Goal: Task Accomplishment & Management: Manage account settings

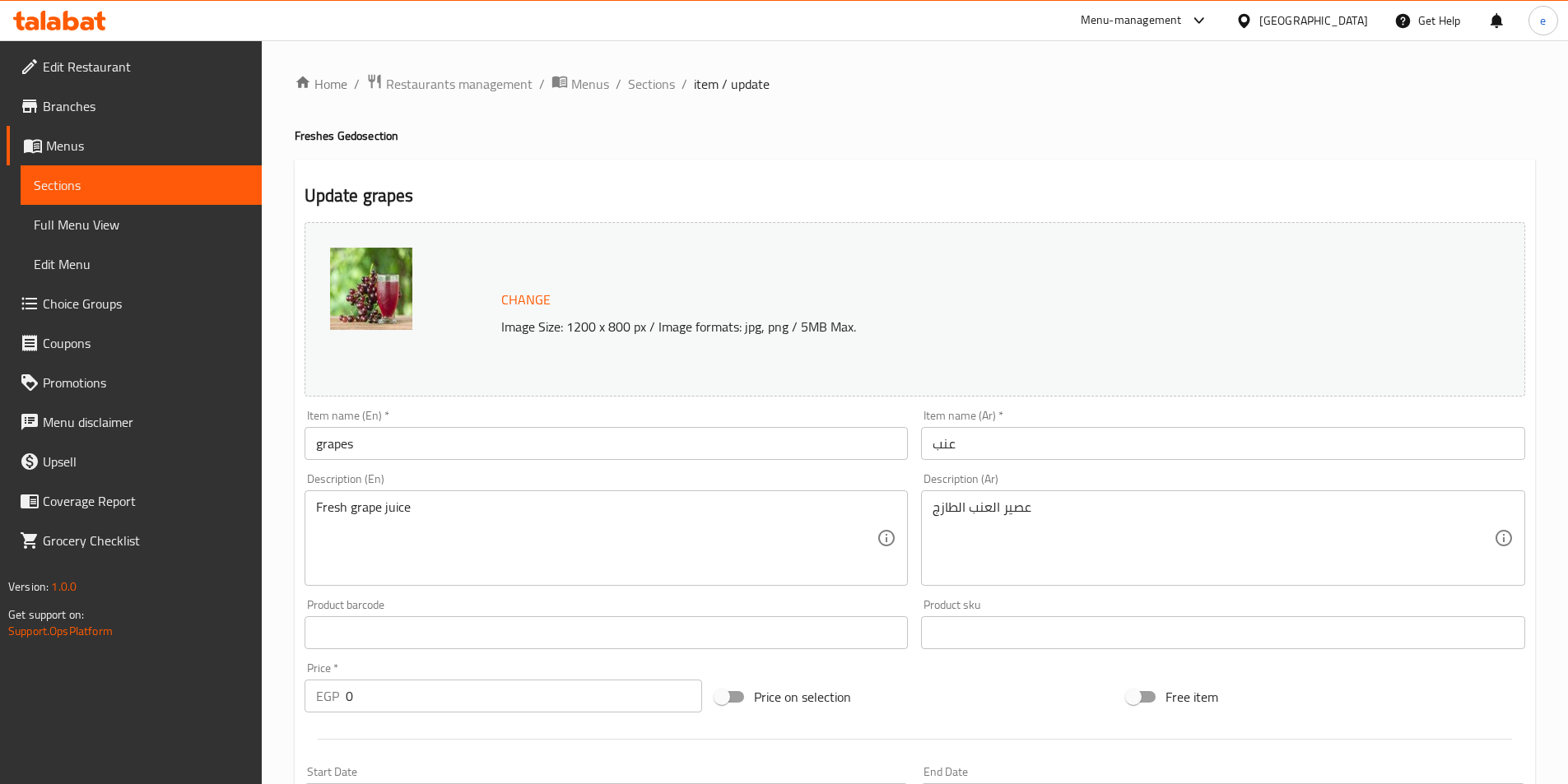
click at [1340, 15] on div "[GEOGRAPHIC_DATA]" at bounding box center [1313, 20] width 108 height 18
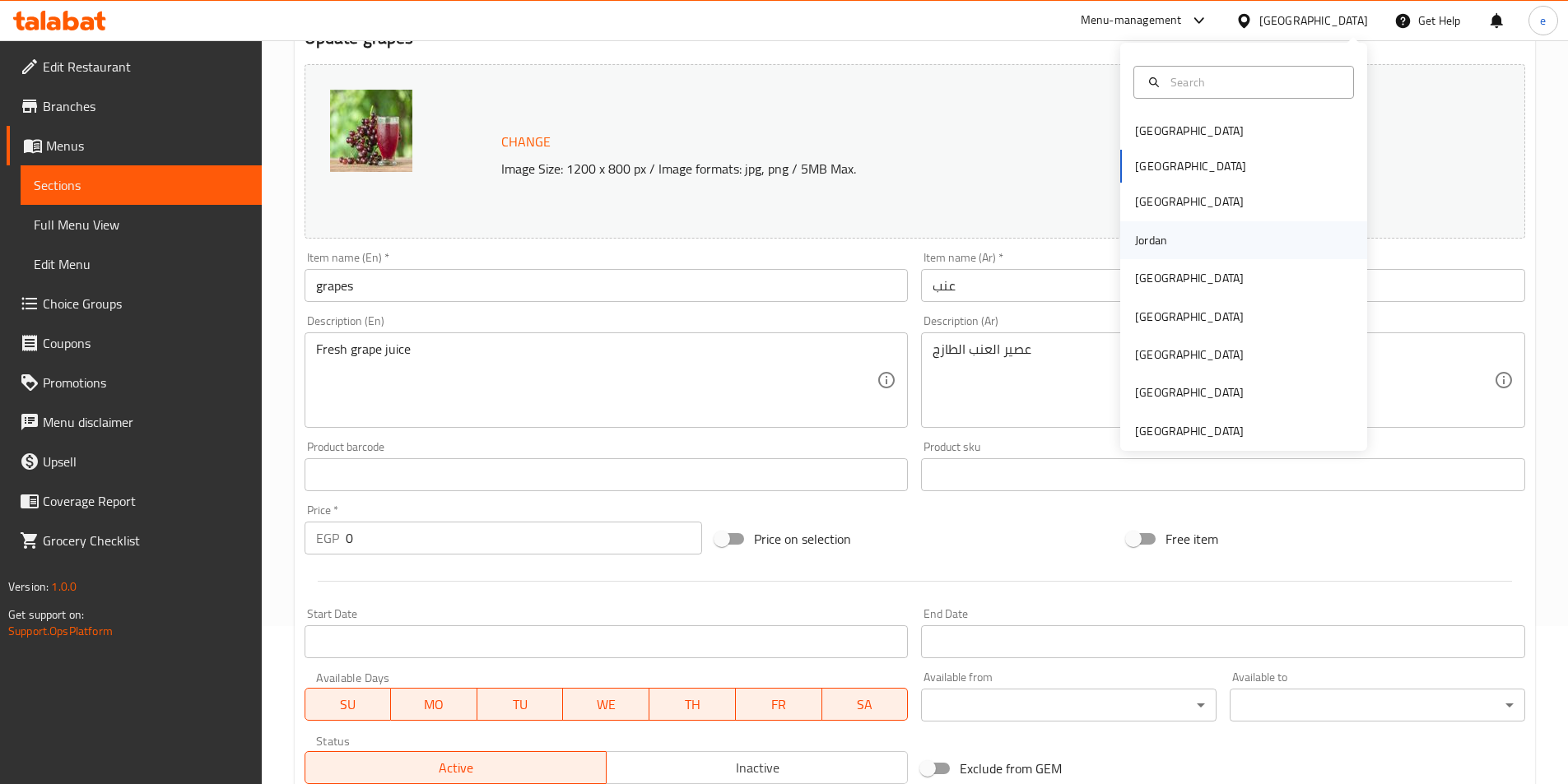
click at [1144, 232] on div "Jordan" at bounding box center [1151, 240] width 32 height 18
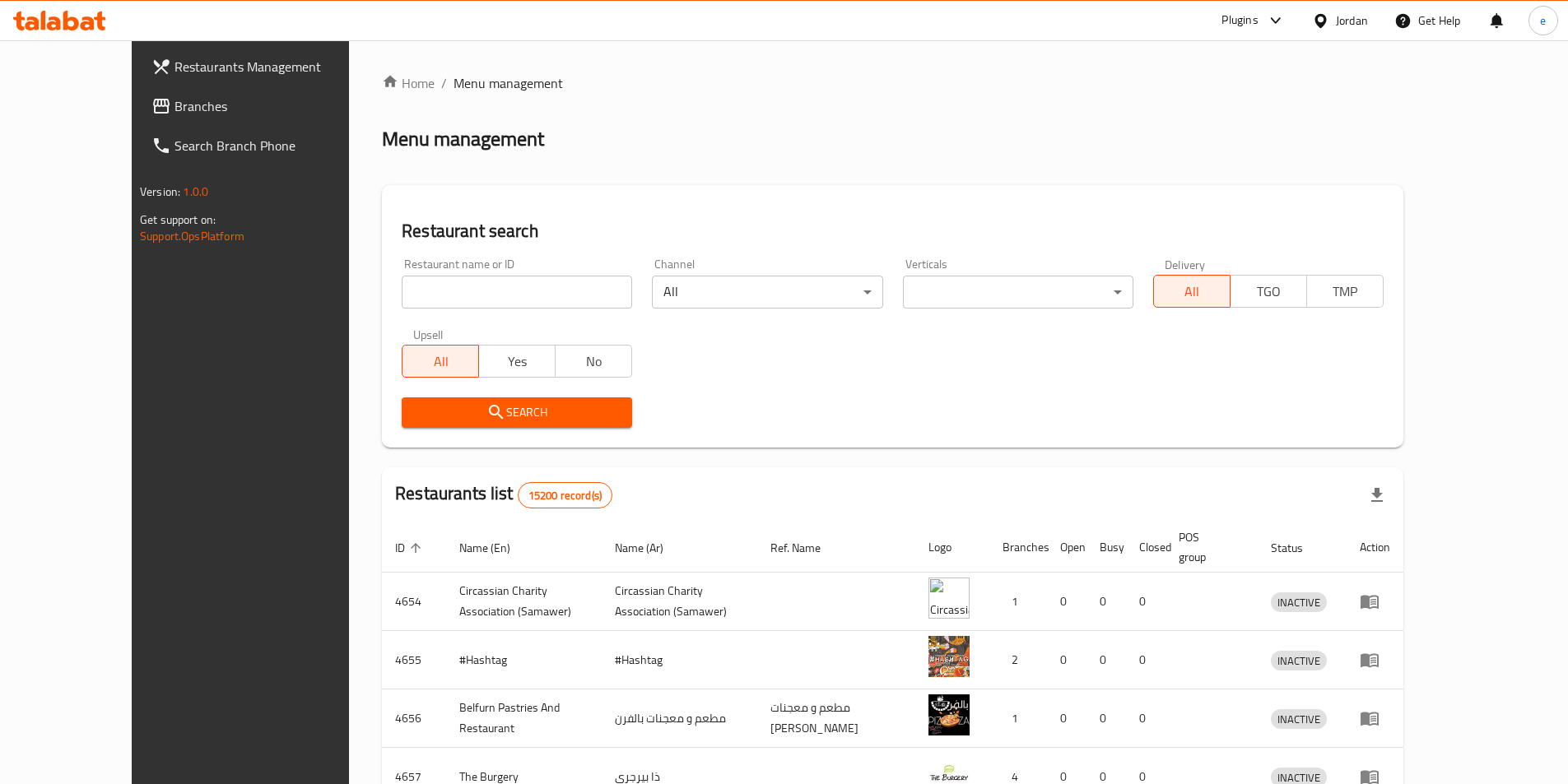
click at [174, 110] on span "Branches" at bounding box center [277, 105] width 206 height 20
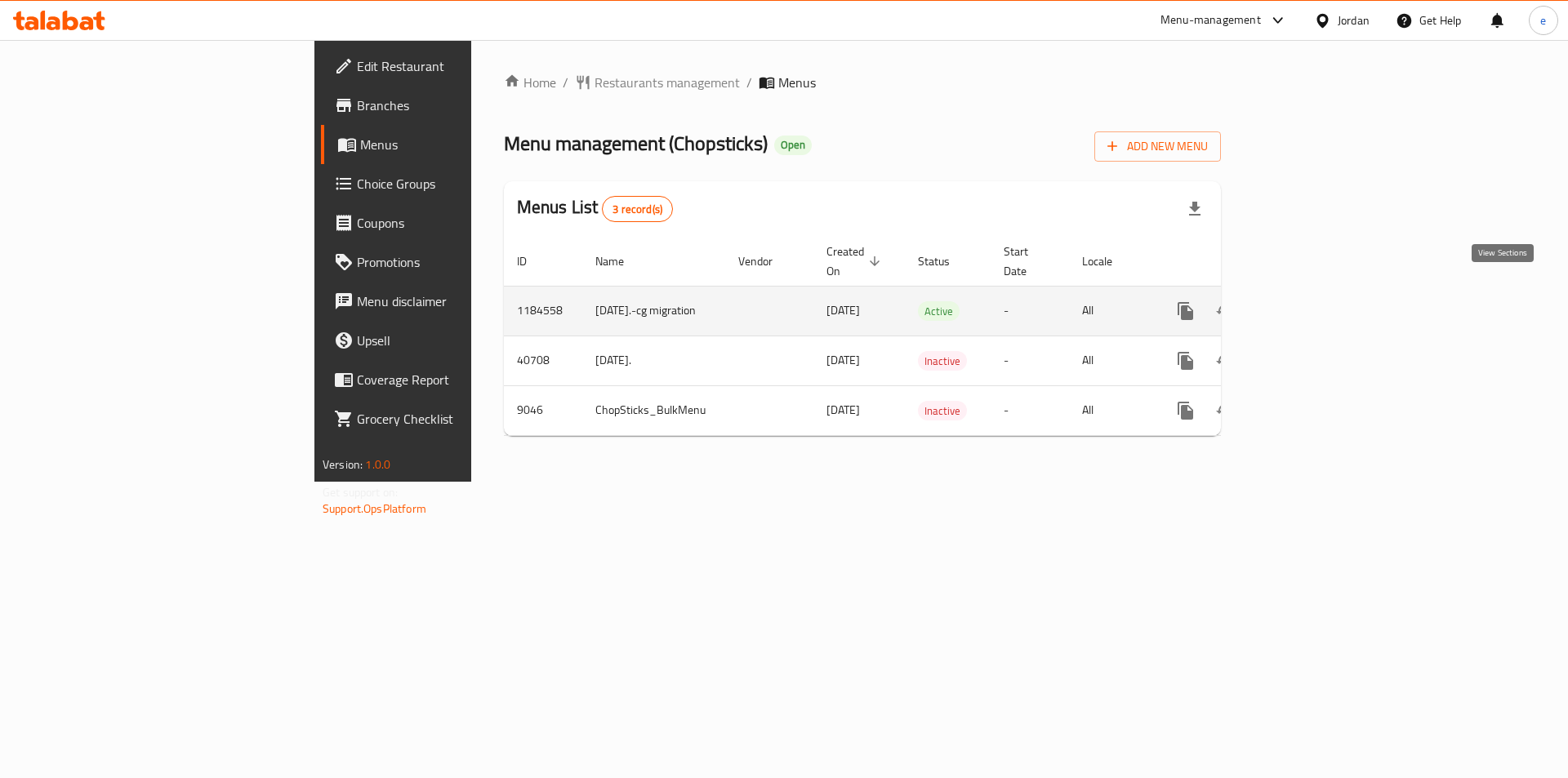
click at [1310, 304] on icon "enhanced table" at bounding box center [1304, 311] width 15 height 15
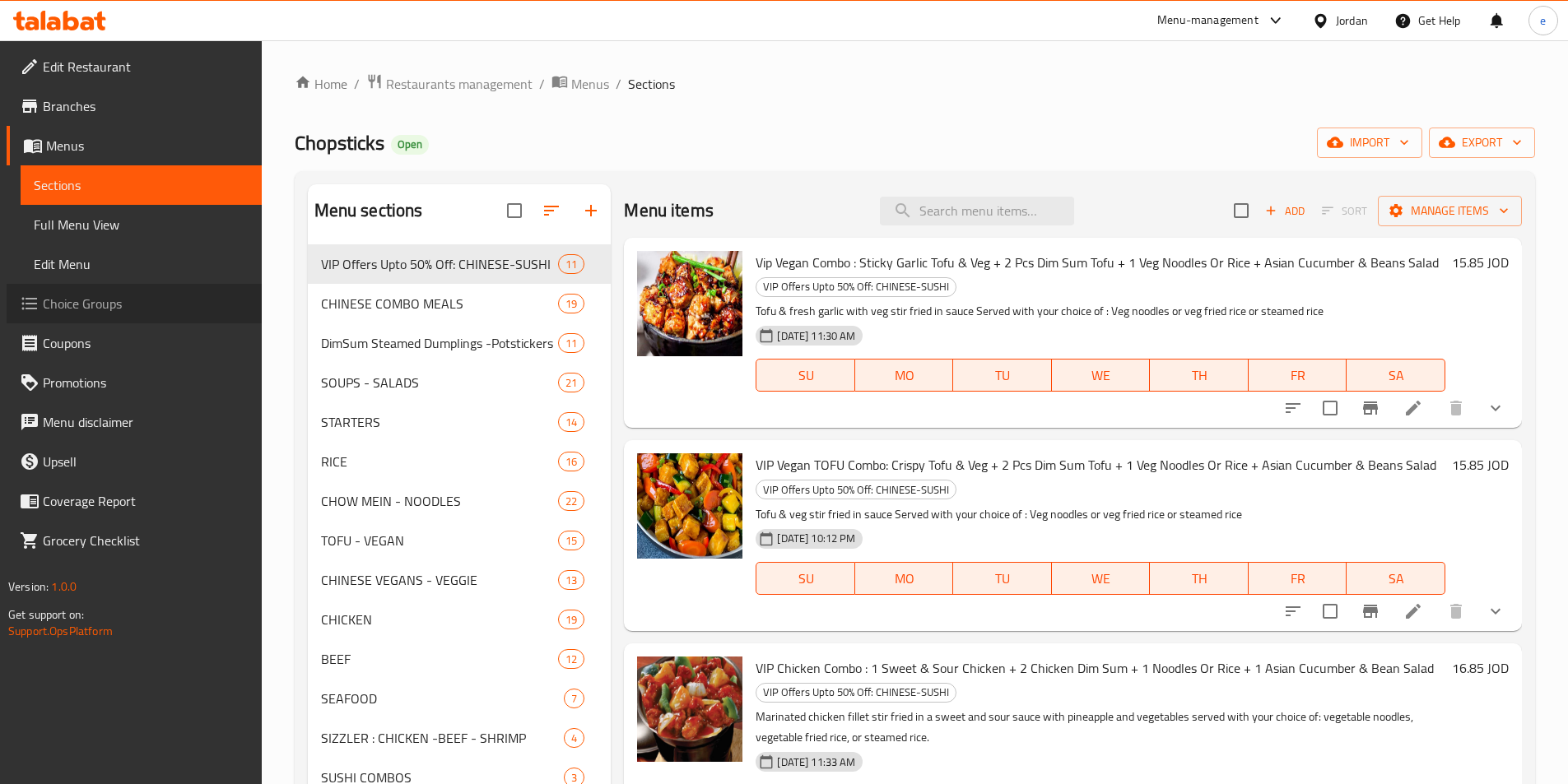
click at [57, 305] on span "Choice Groups" at bounding box center [145, 303] width 206 height 20
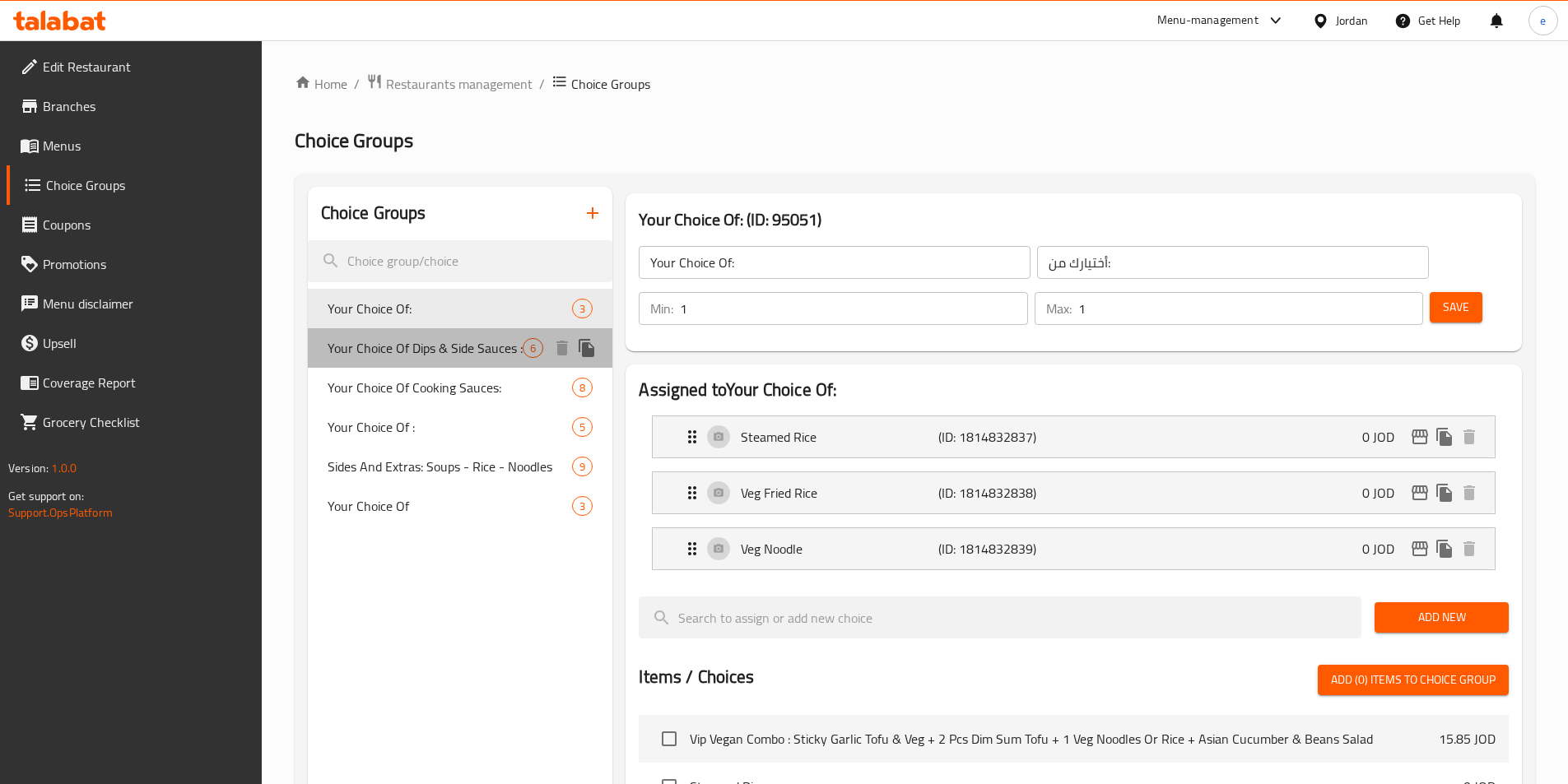
click at [404, 351] on span "Your Choice Of Dips & Side Sauces :" at bounding box center [425, 347] width 196 height 20
type input "Your Choice Of Dips & Side Sauces :"
type input "اختيارك من الصلصات الجانبية والغموس:"
type input "0"
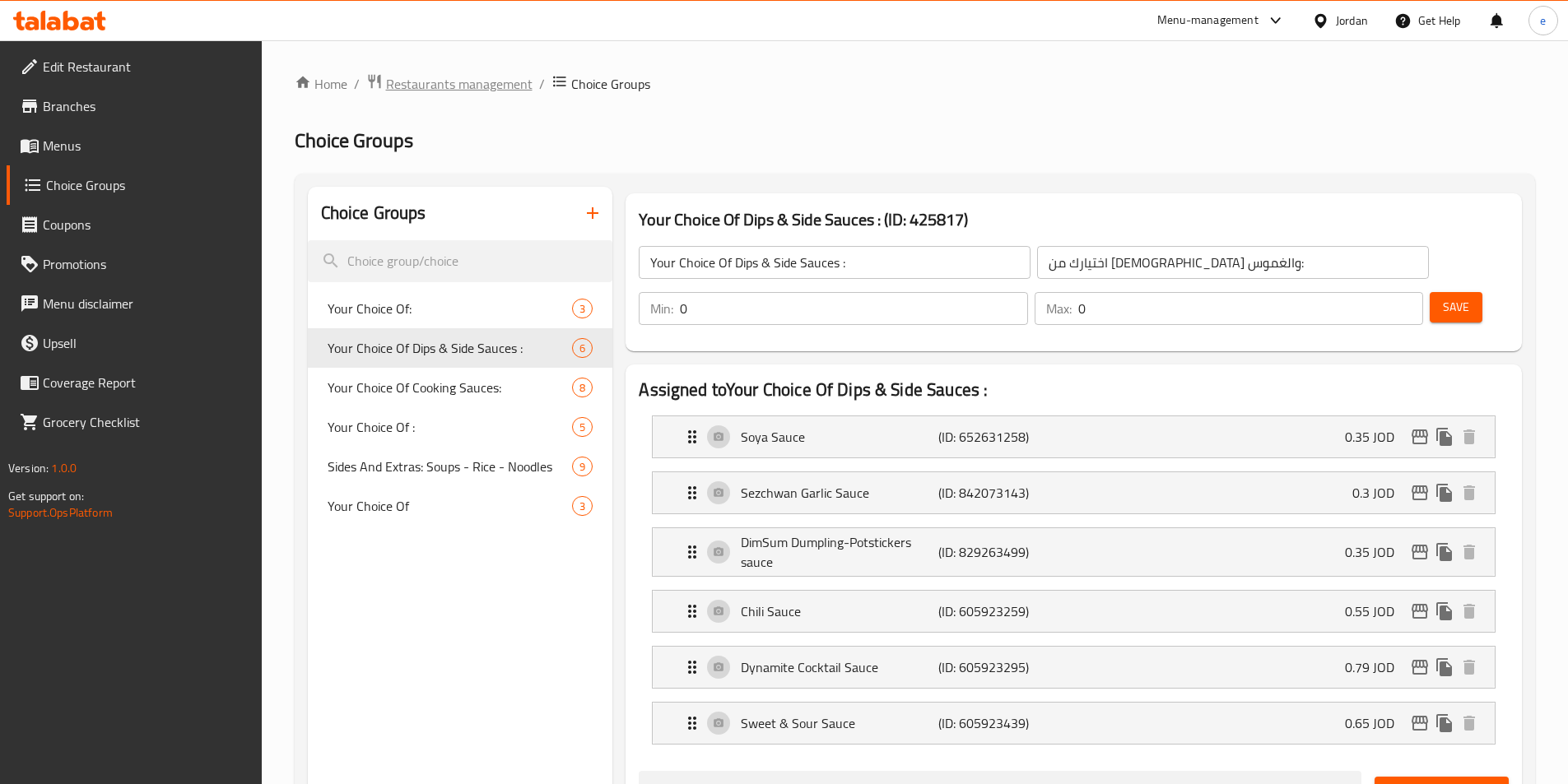
click at [471, 87] on span "Restaurants management" at bounding box center [459, 84] width 147 height 20
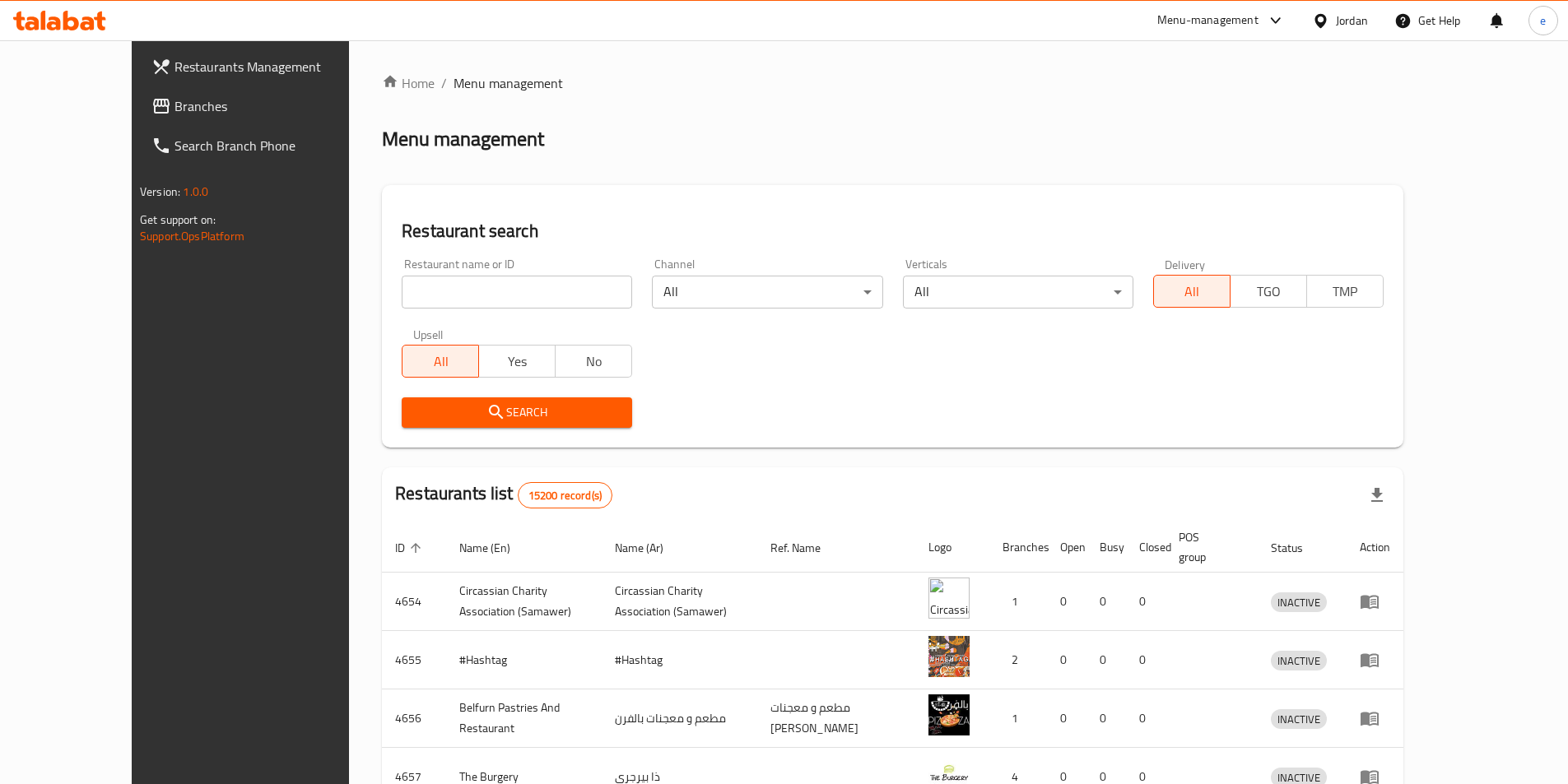
click at [174, 109] on span "Branches" at bounding box center [277, 105] width 206 height 20
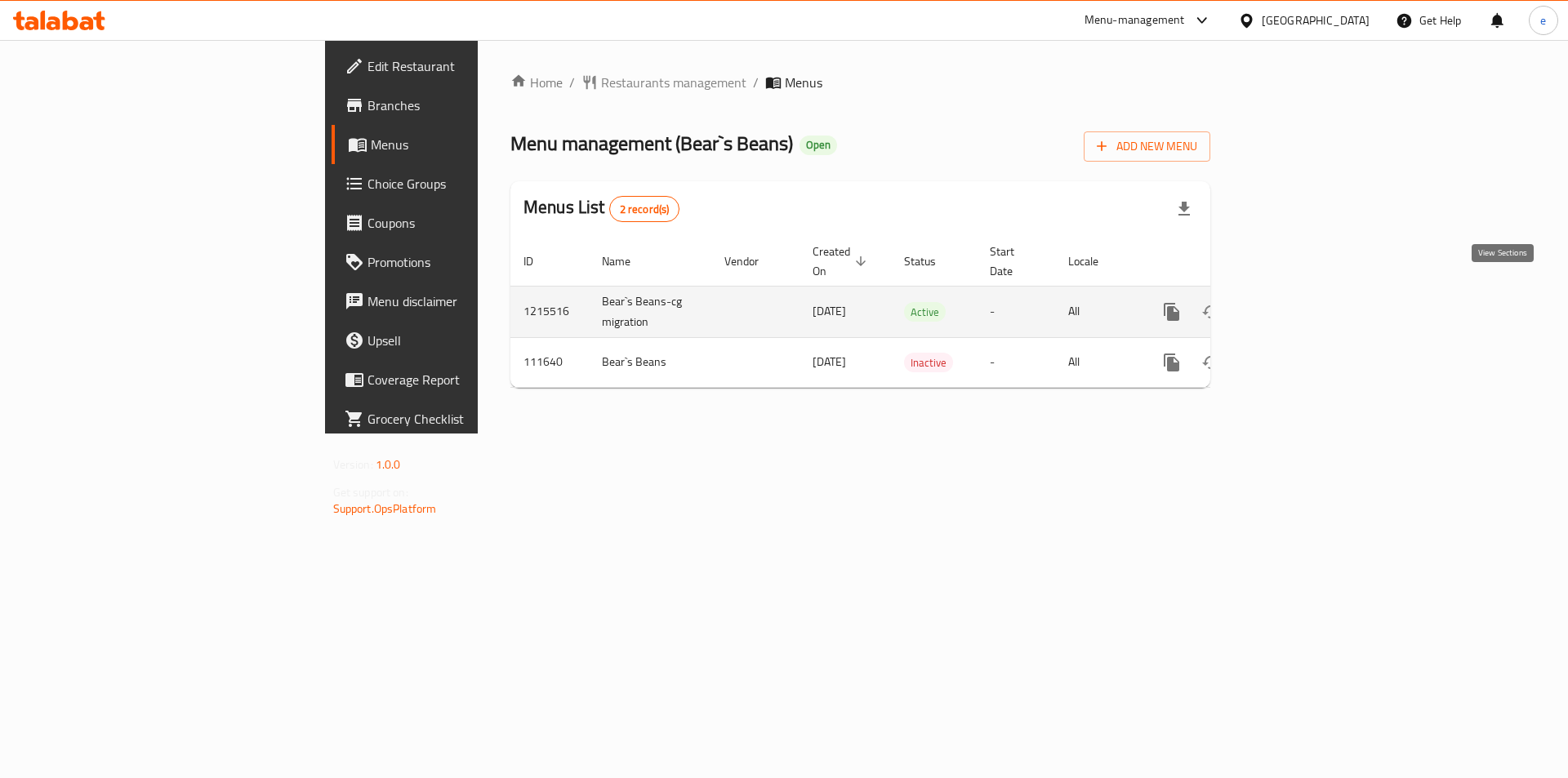
click at [1299, 303] on icon "enhanced table" at bounding box center [1289, 312] width 20 height 20
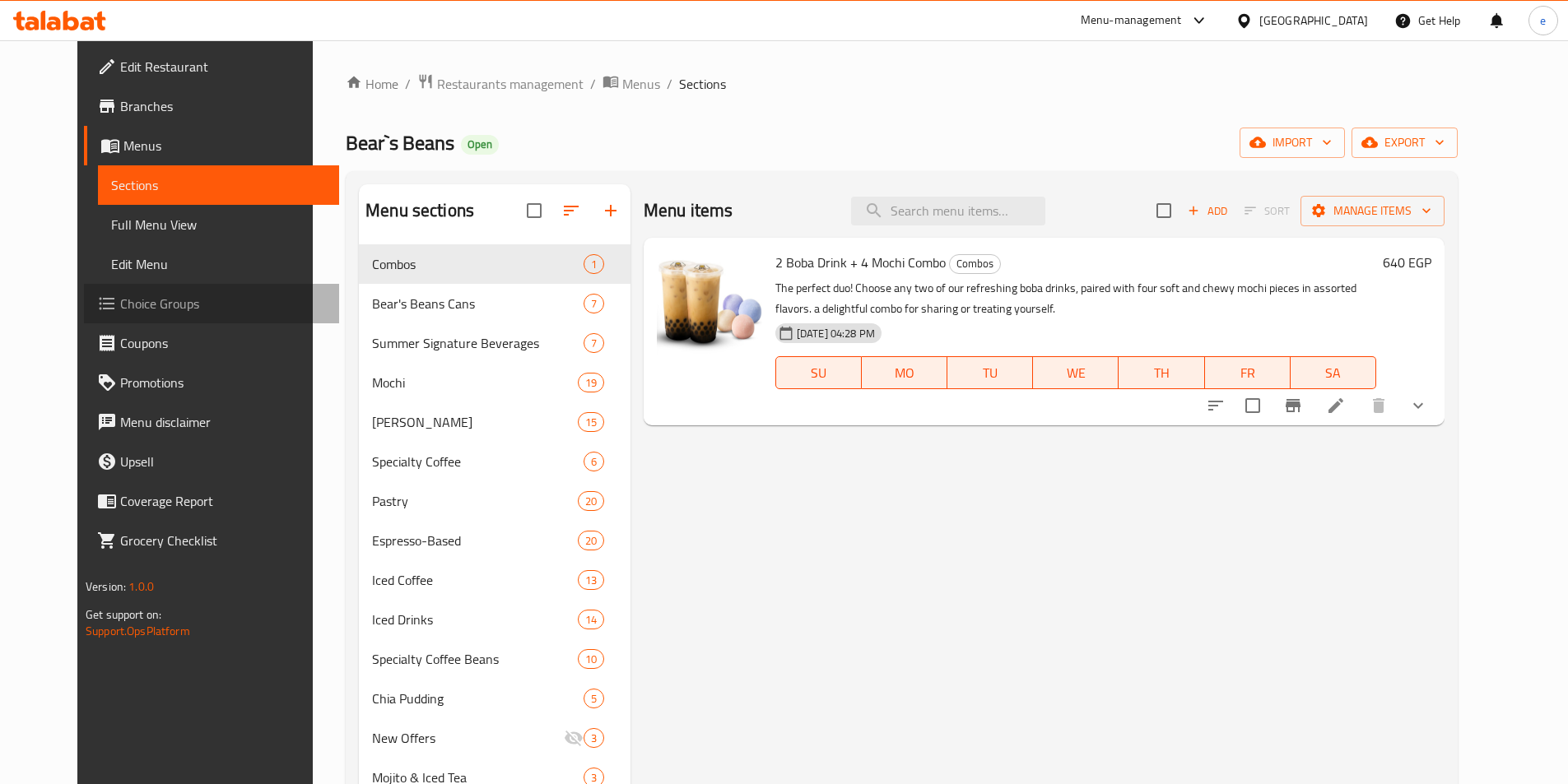
click at [120, 307] on span "Choice Groups" at bounding box center [223, 303] width 206 height 20
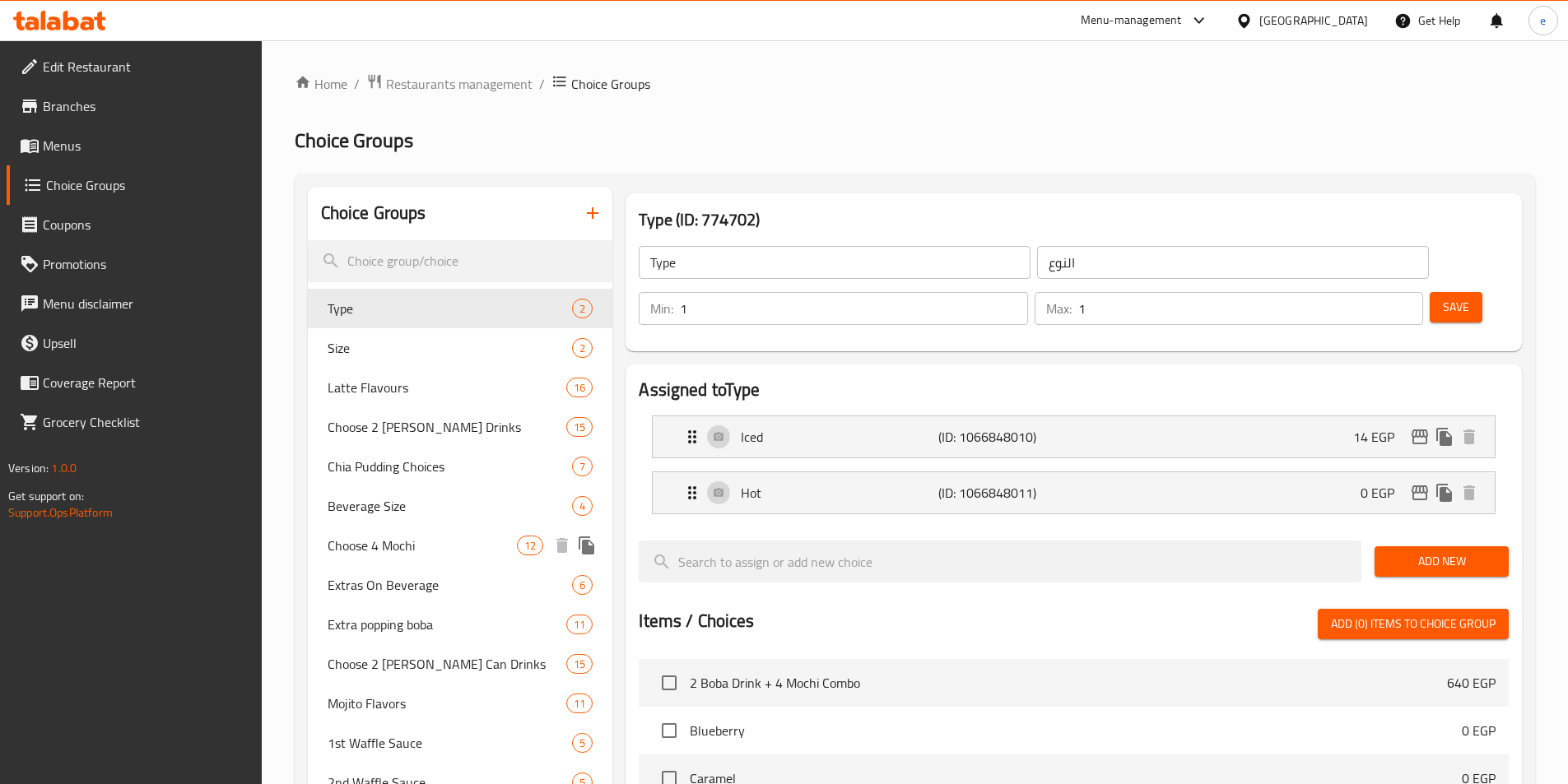
click at [389, 547] on span "Choose 4 Mochi" at bounding box center [423, 545] width 190 height 20
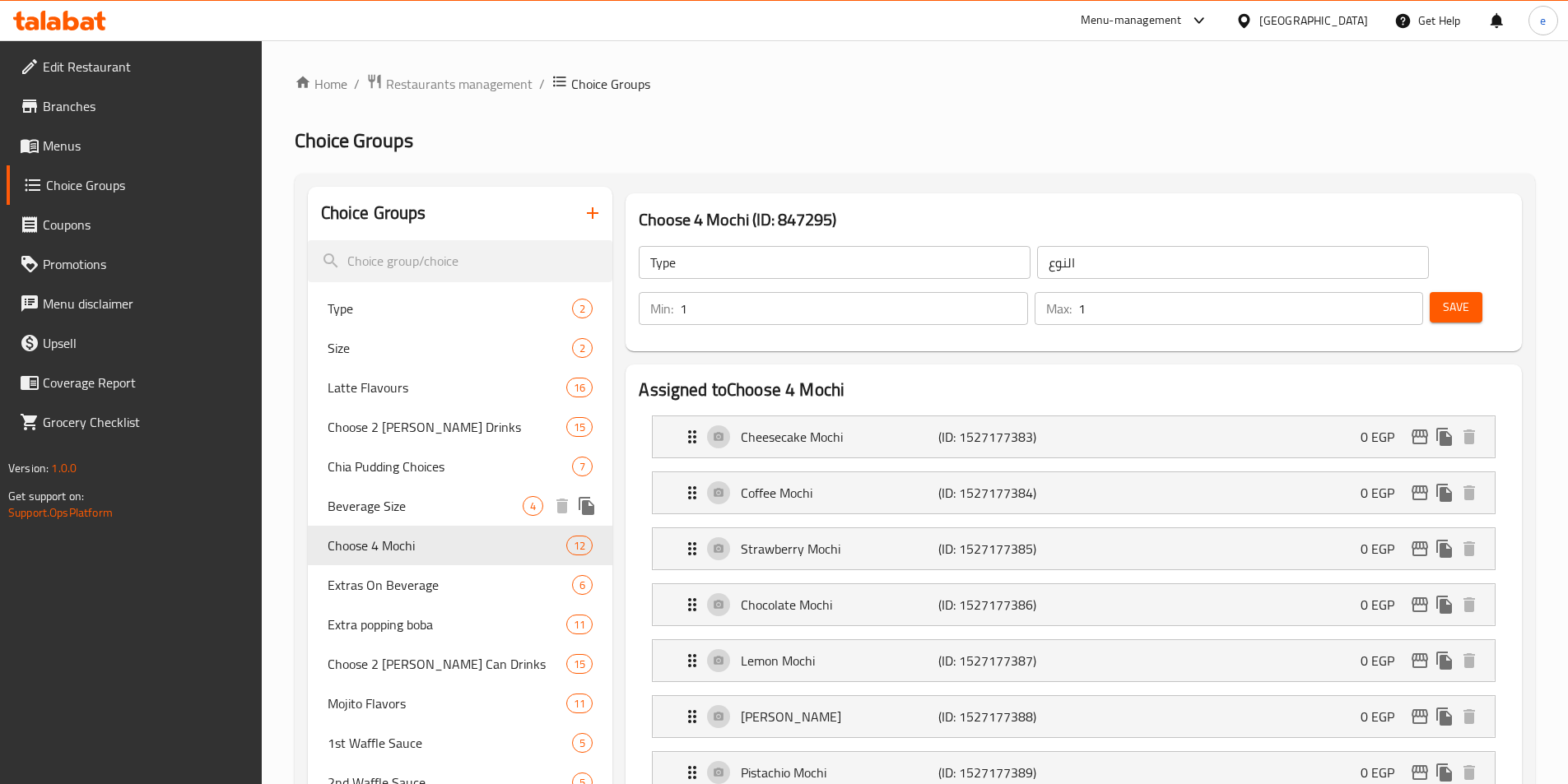
type input "Choose 4 Mochi"
type input "اختار 4 موتشى"
type input "4"
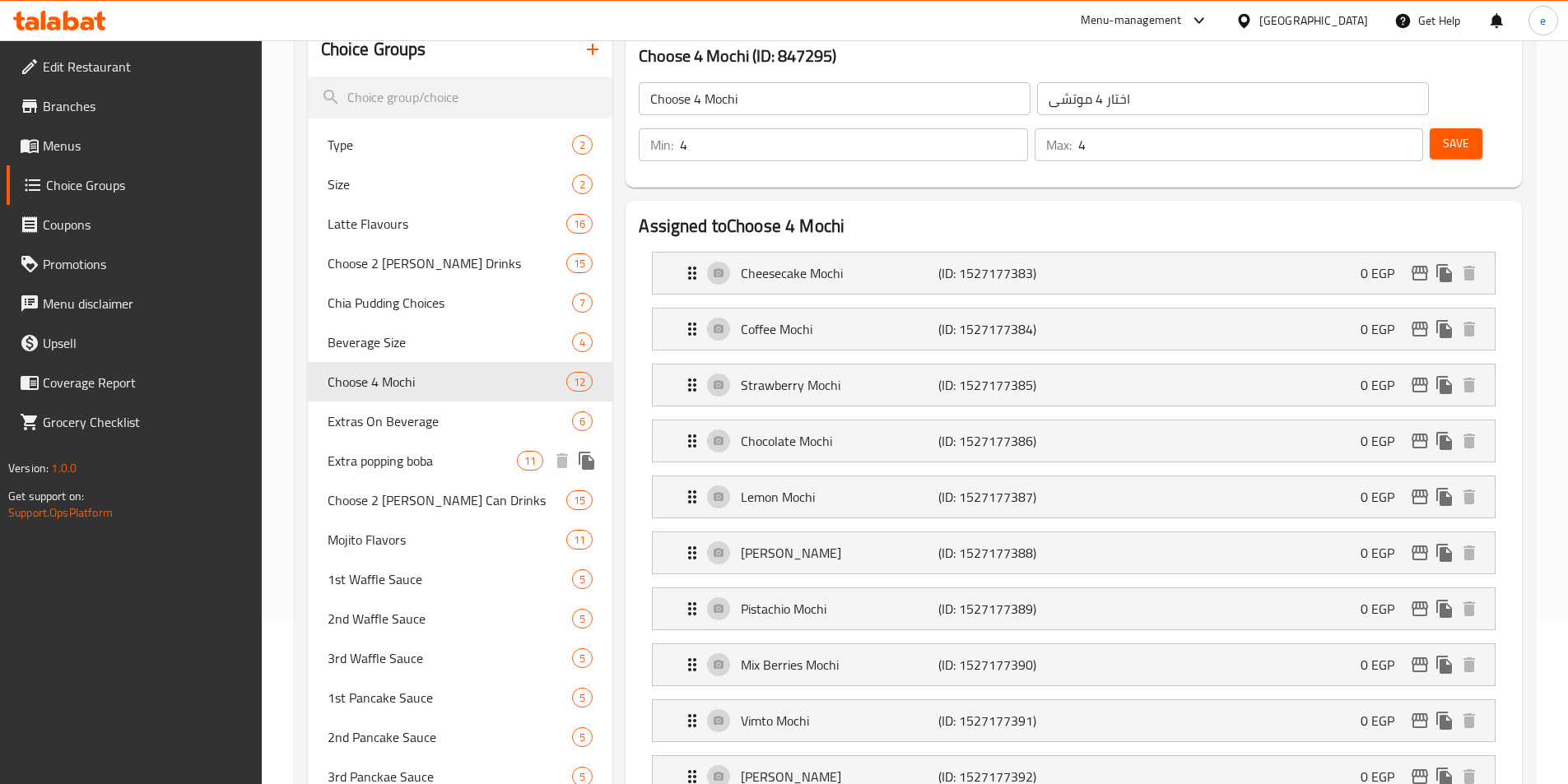
scroll to position [165, 0]
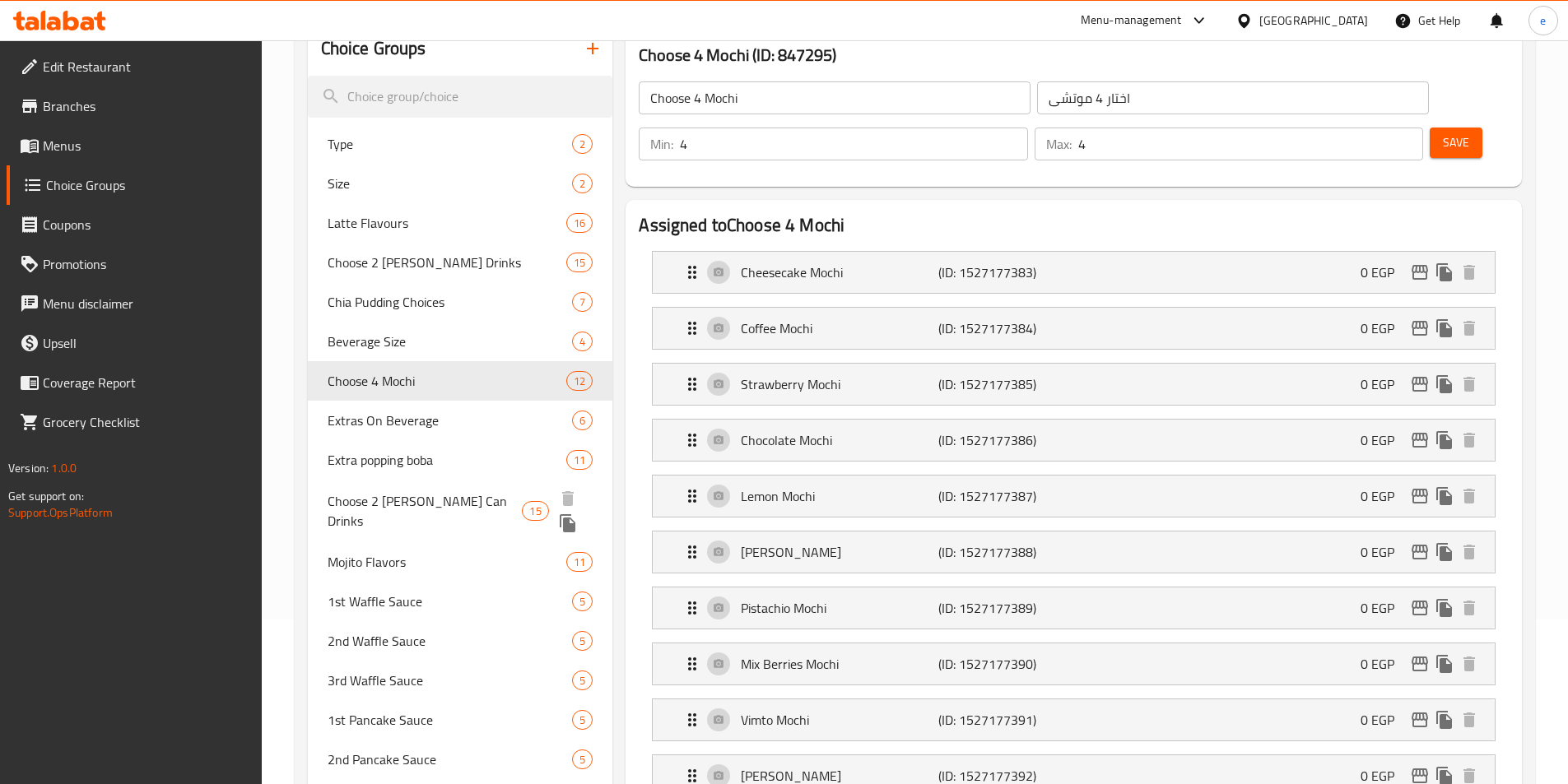
click at [399, 505] on span "Choose 2 Boba Tapioca Can Drinks" at bounding box center [424, 511] width 195 height 40
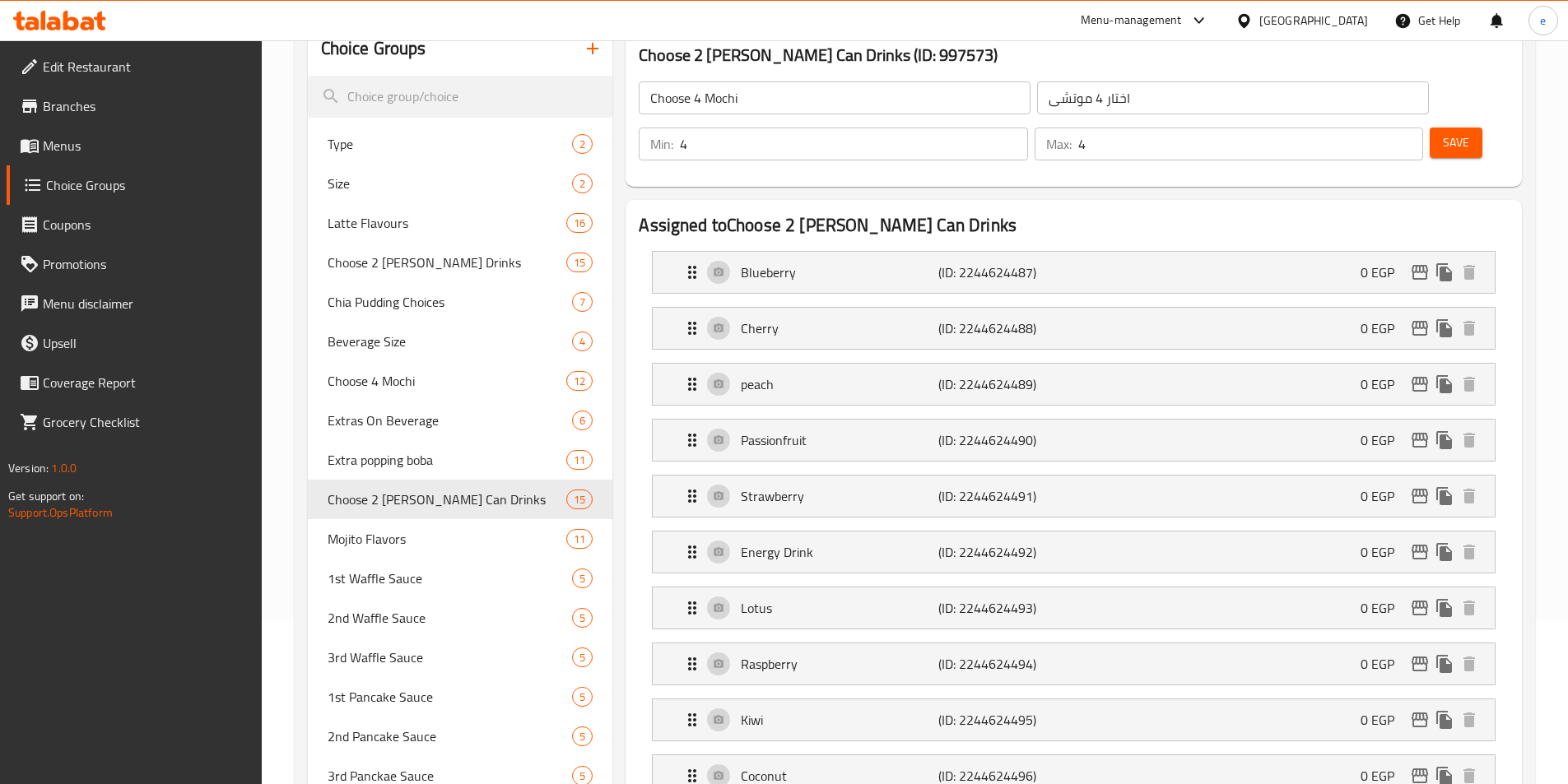
type input "Choose 2 Boba Tapioca Can Drinks"
type input "اختر 2 مشروب بوبا كان تابيوكا"
type input "2"
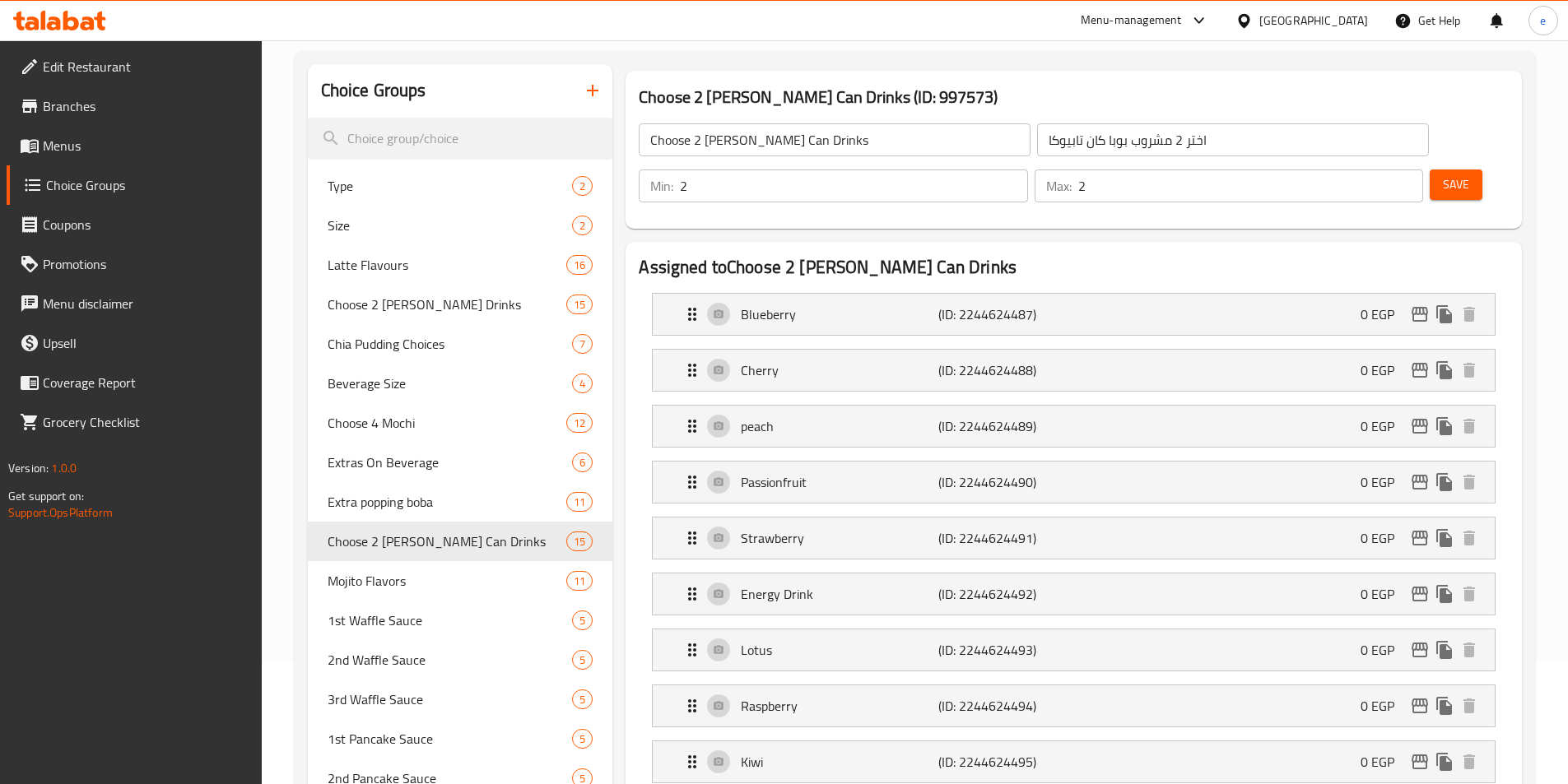
scroll to position [0, 0]
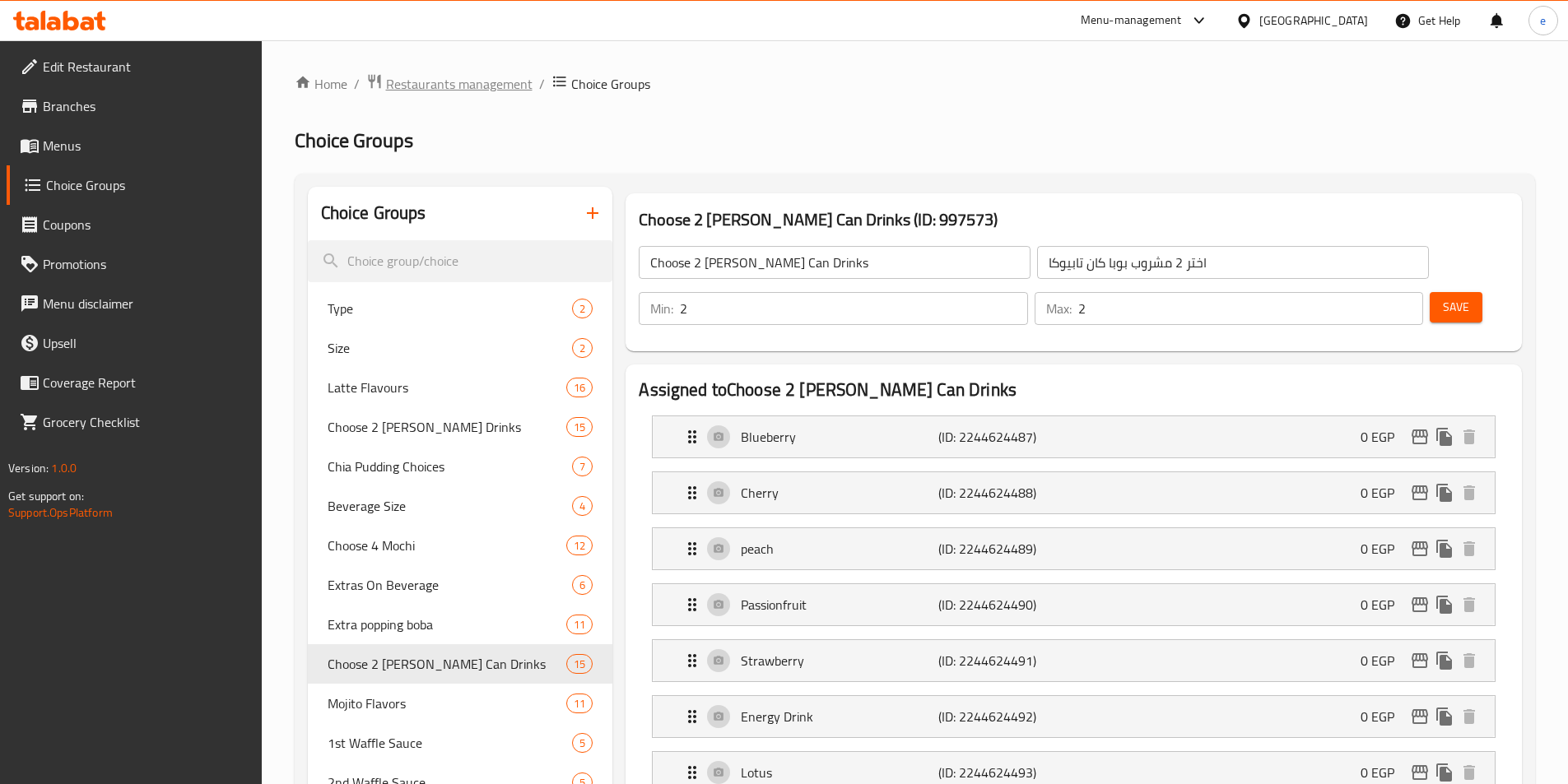
click at [491, 85] on span "Restaurants management" at bounding box center [459, 84] width 147 height 20
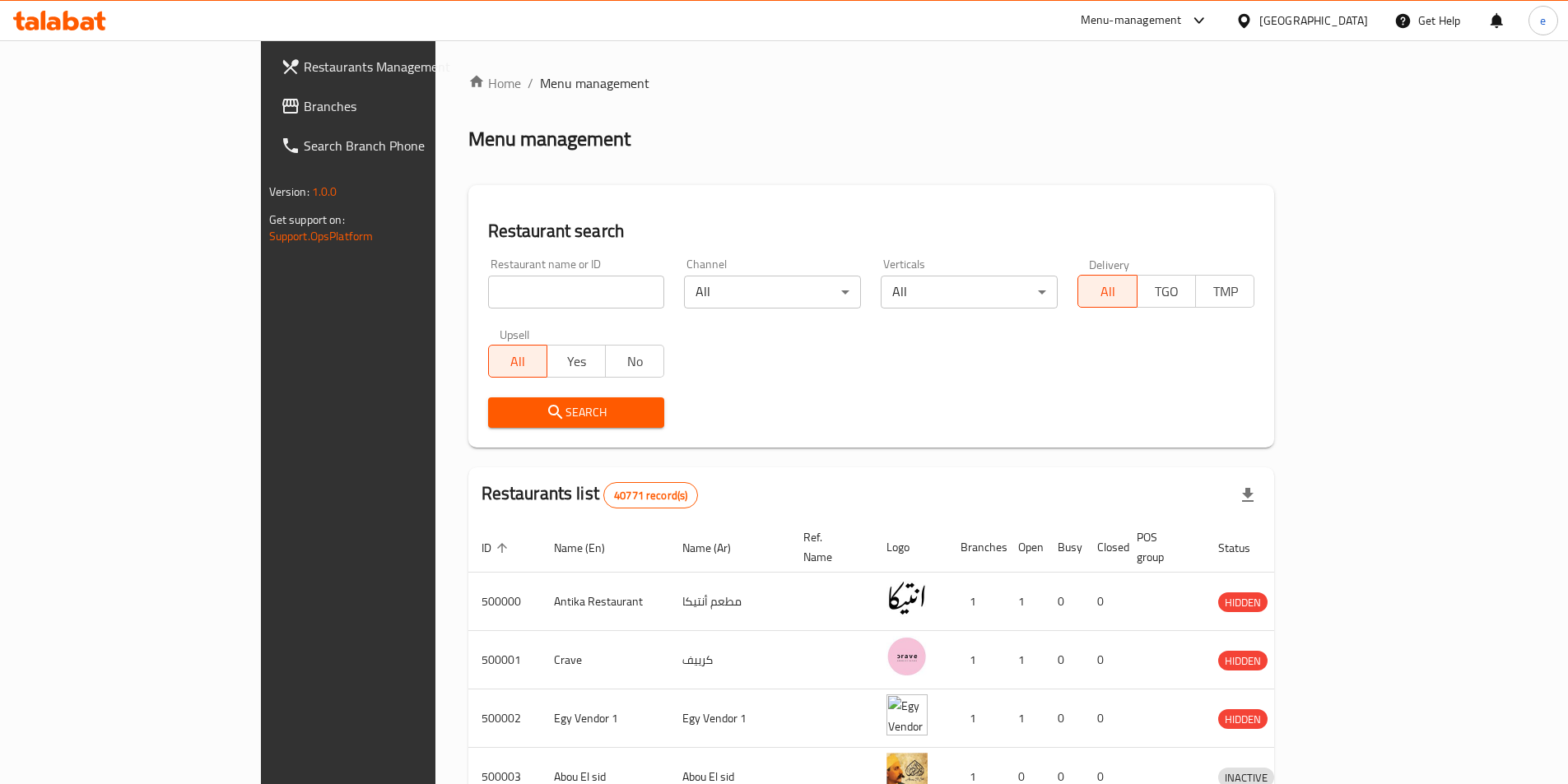
click at [282, 104] on icon at bounding box center [290, 106] width 16 height 15
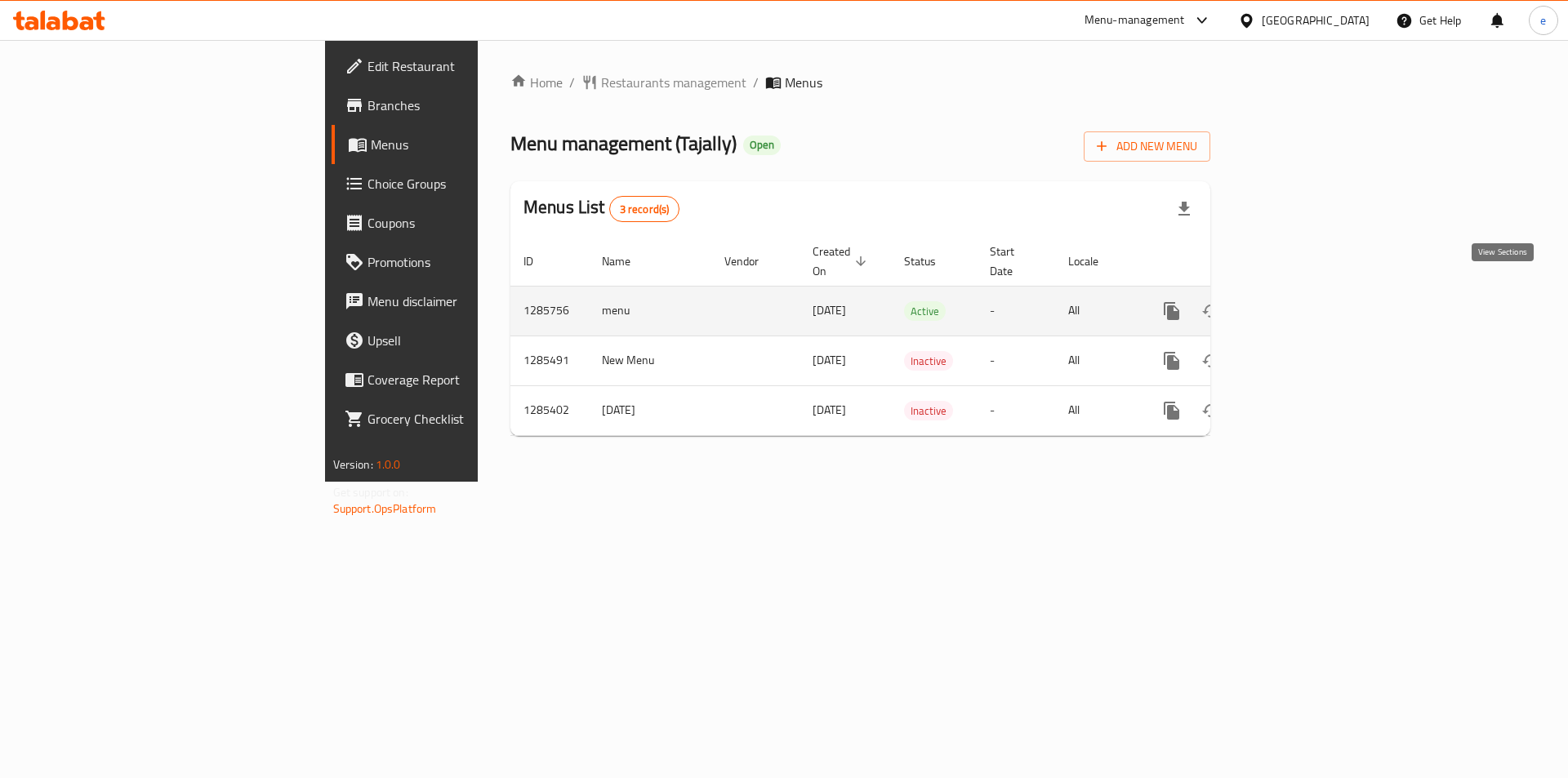
click at [1297, 304] on icon "enhanced table" at bounding box center [1290, 311] width 15 height 15
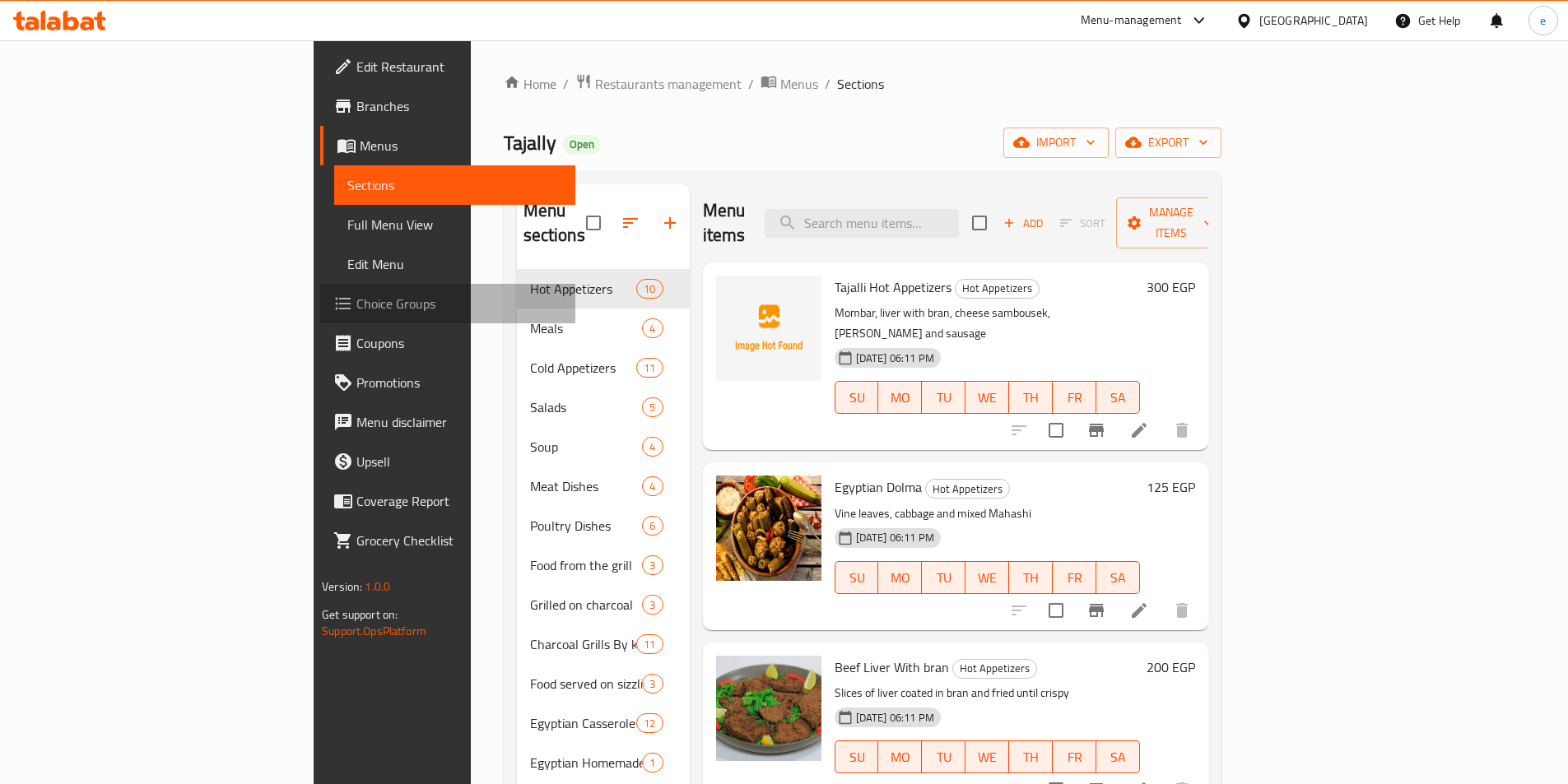
click at [333, 308] on icon at bounding box center [343, 303] width 20 height 20
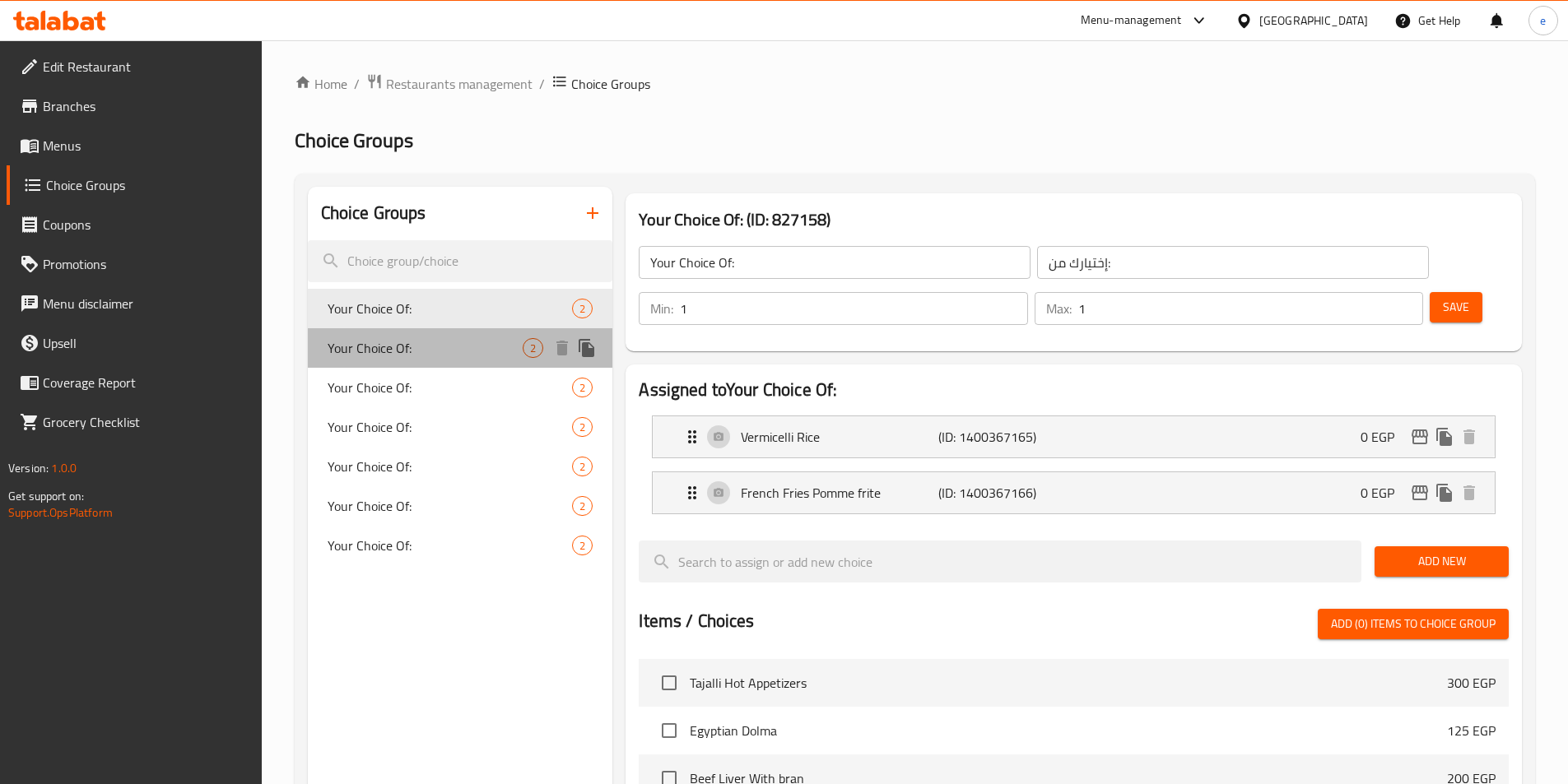
click at [436, 342] on span "Your Choice Of:" at bounding box center [425, 347] width 196 height 20
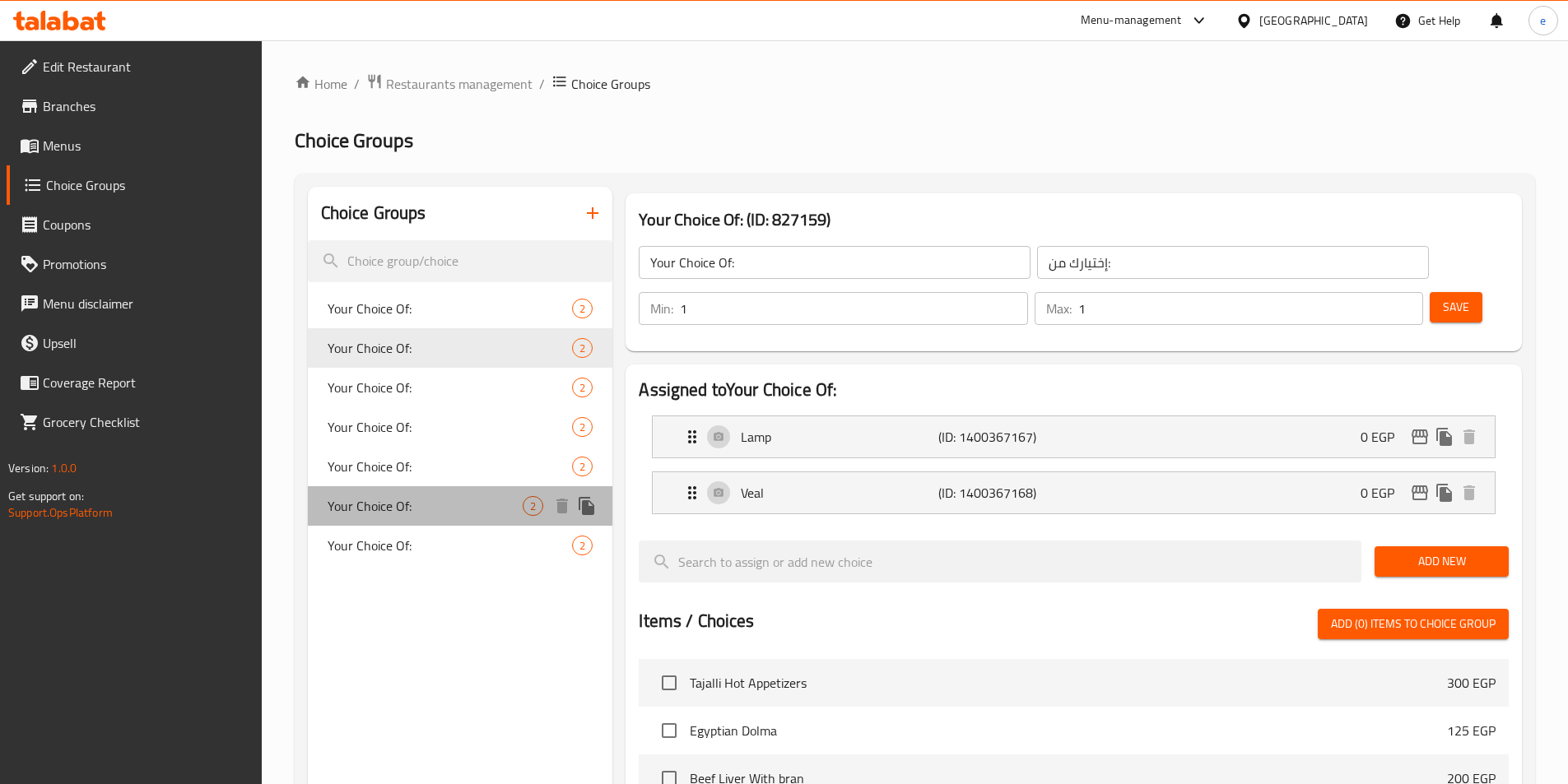
click at [371, 505] on span "Your Choice Of:" at bounding box center [425, 505] width 196 height 20
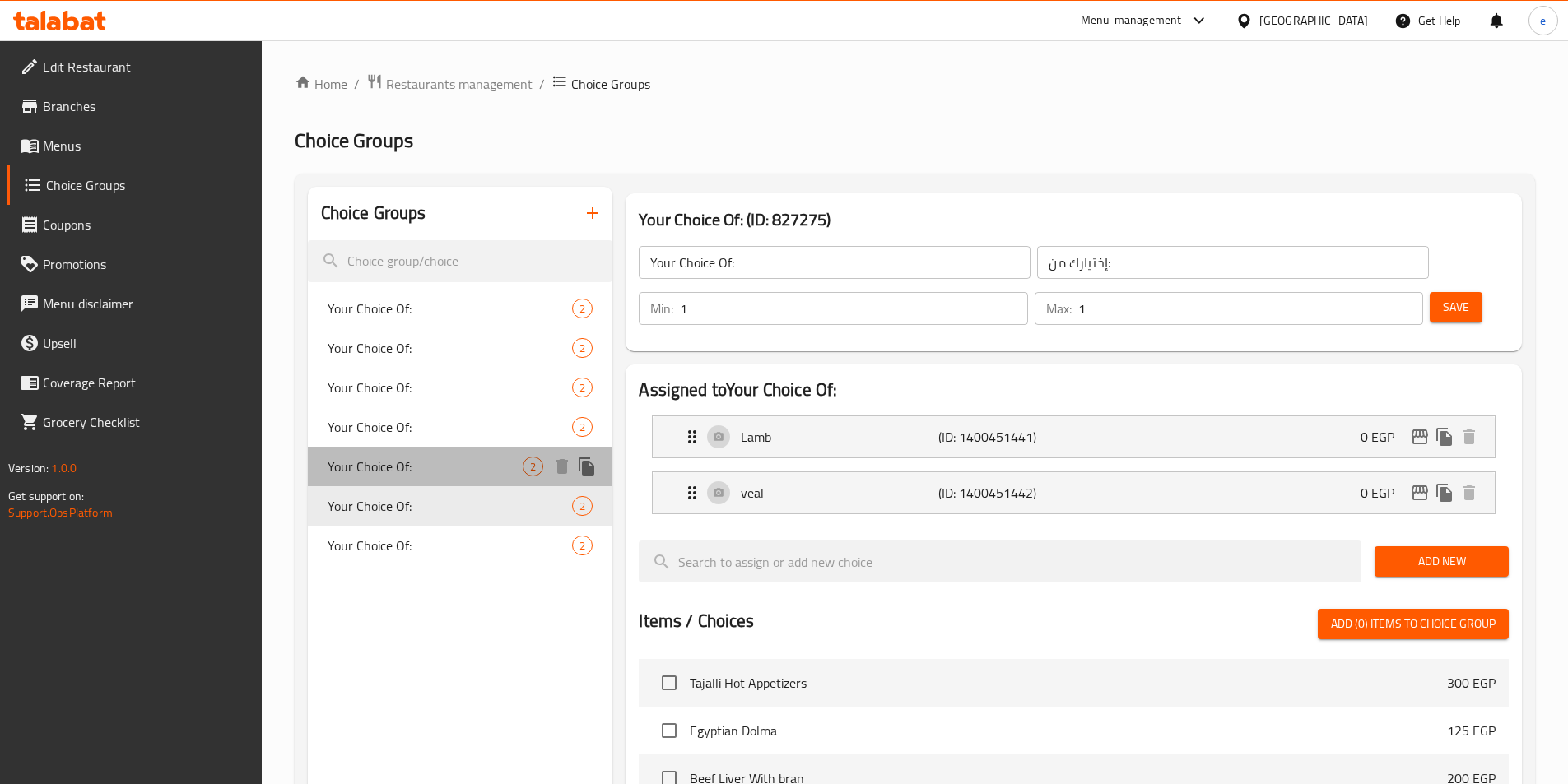
click at [398, 460] on span "Your Choice Of:" at bounding box center [425, 466] width 196 height 20
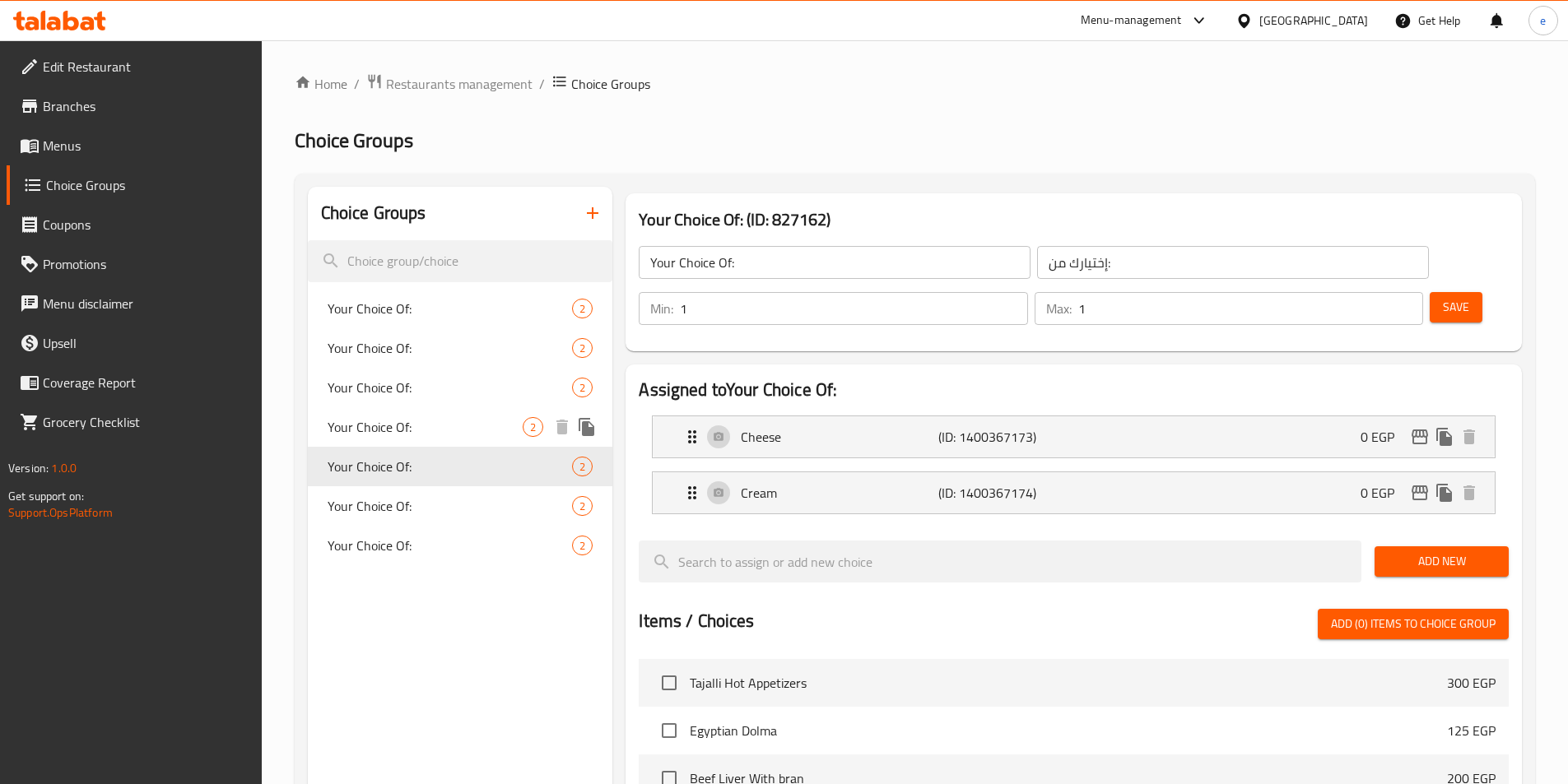
click at [414, 433] on span "Your Choice Of:" at bounding box center [425, 426] width 196 height 20
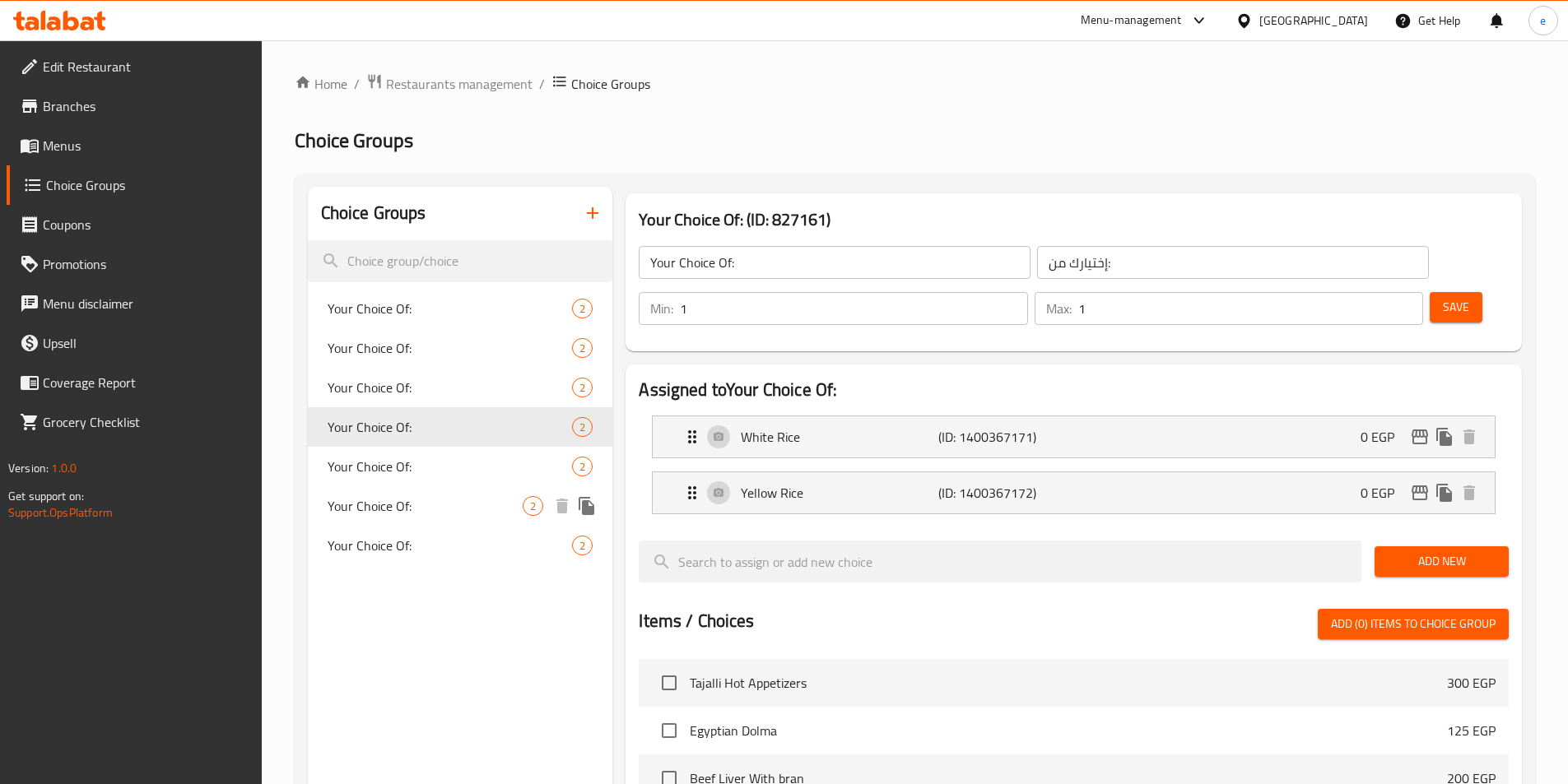
click at [395, 492] on div "Your Choice Of: 2" at bounding box center [460, 506] width 305 height 40
